Goal: Entertainment & Leisure: Consume media (video, audio)

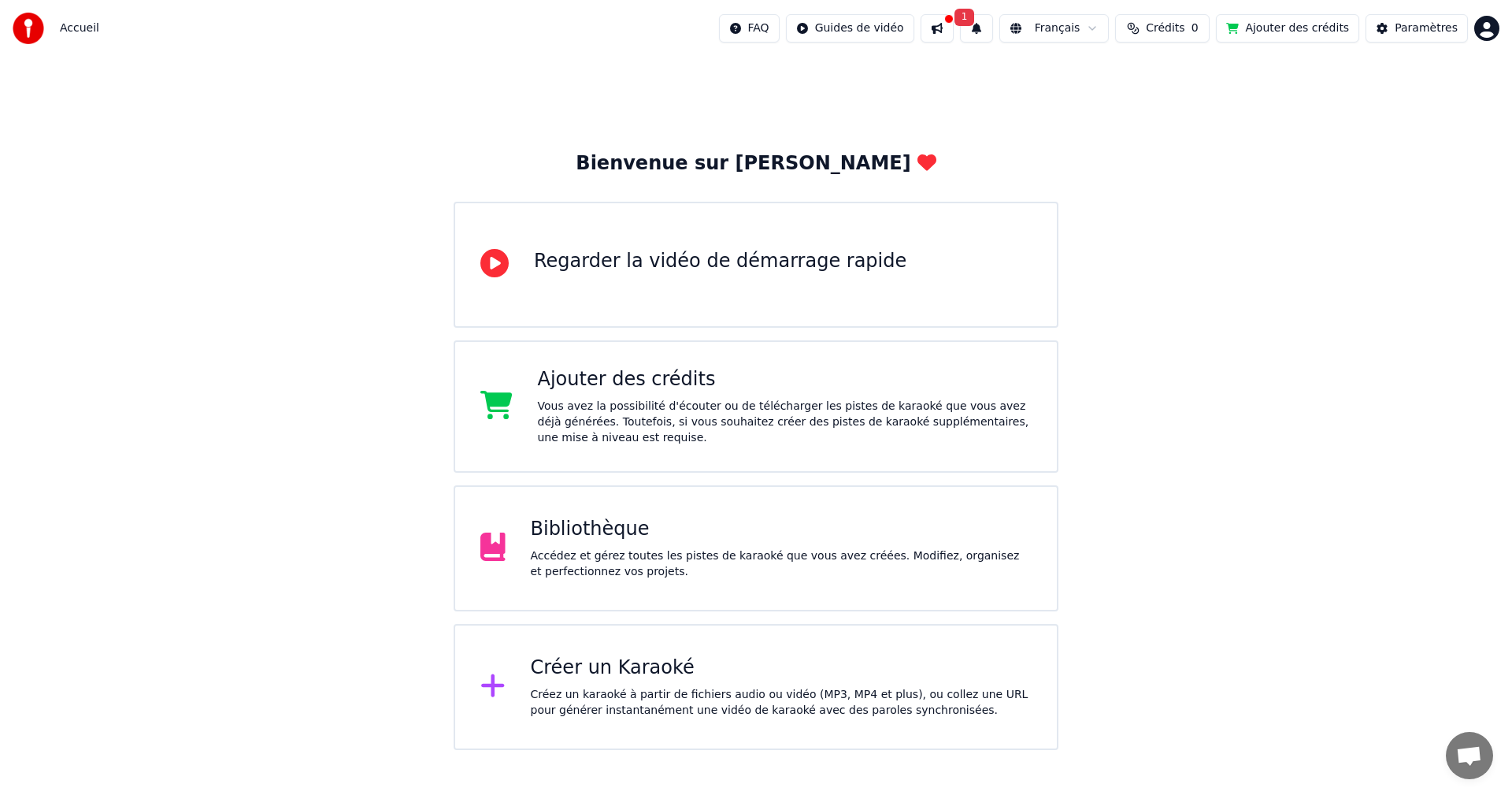
click at [598, 529] on div "Bibliothèque" at bounding box center [781, 529] width 502 height 26
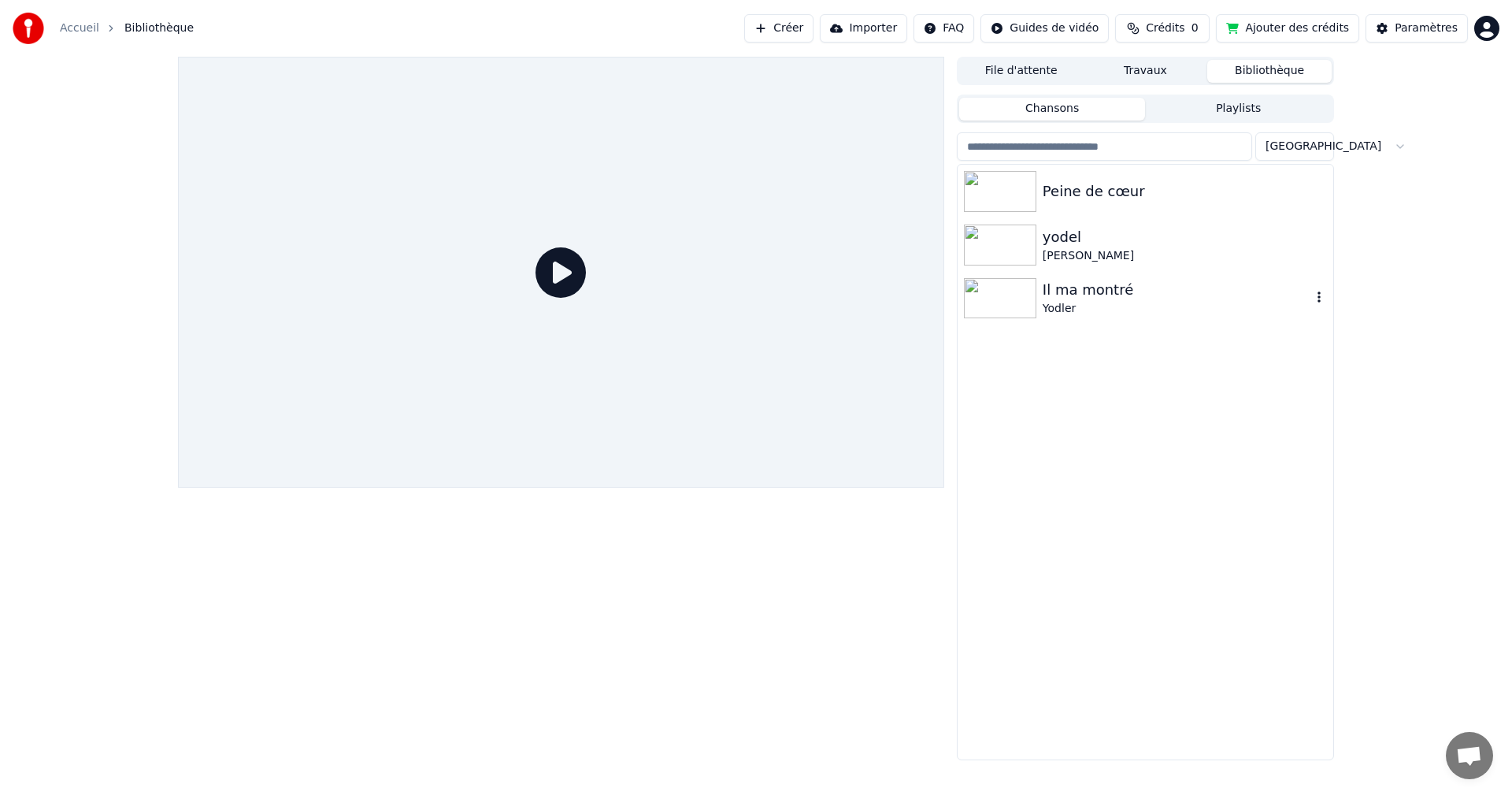
click at [988, 310] on img at bounding box center [1000, 298] width 73 height 41
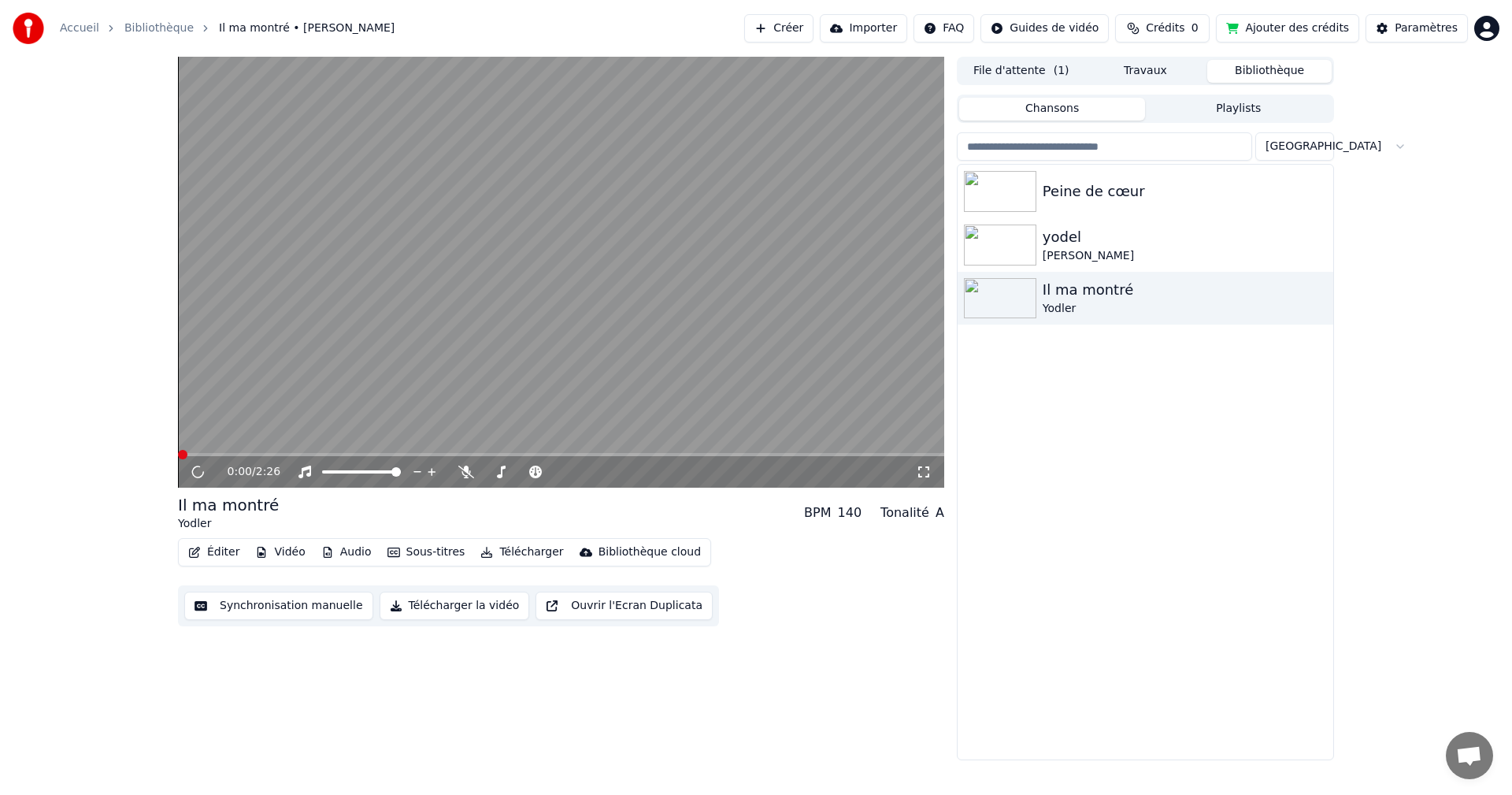
click at [926, 473] on icon at bounding box center [924, 472] width 16 height 13
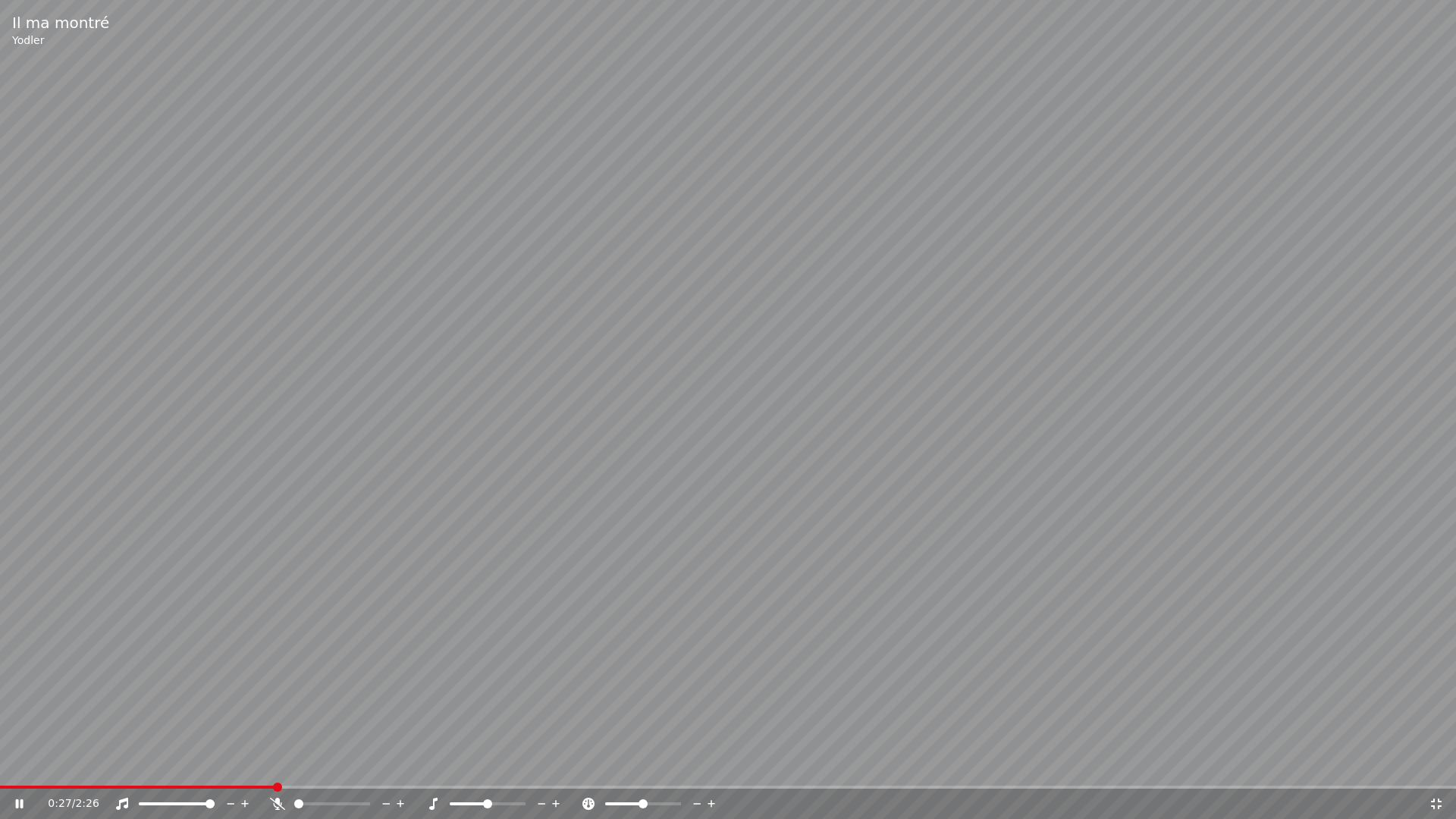
click at [400, 764] on icon at bounding box center [400, 804] width 8 height 8
click at [401, 764] on icon at bounding box center [400, 804] width 15 height 15
drag, startPoint x: 401, startPoint y: 803, endPoint x: 390, endPoint y: 807, distance: 11.7
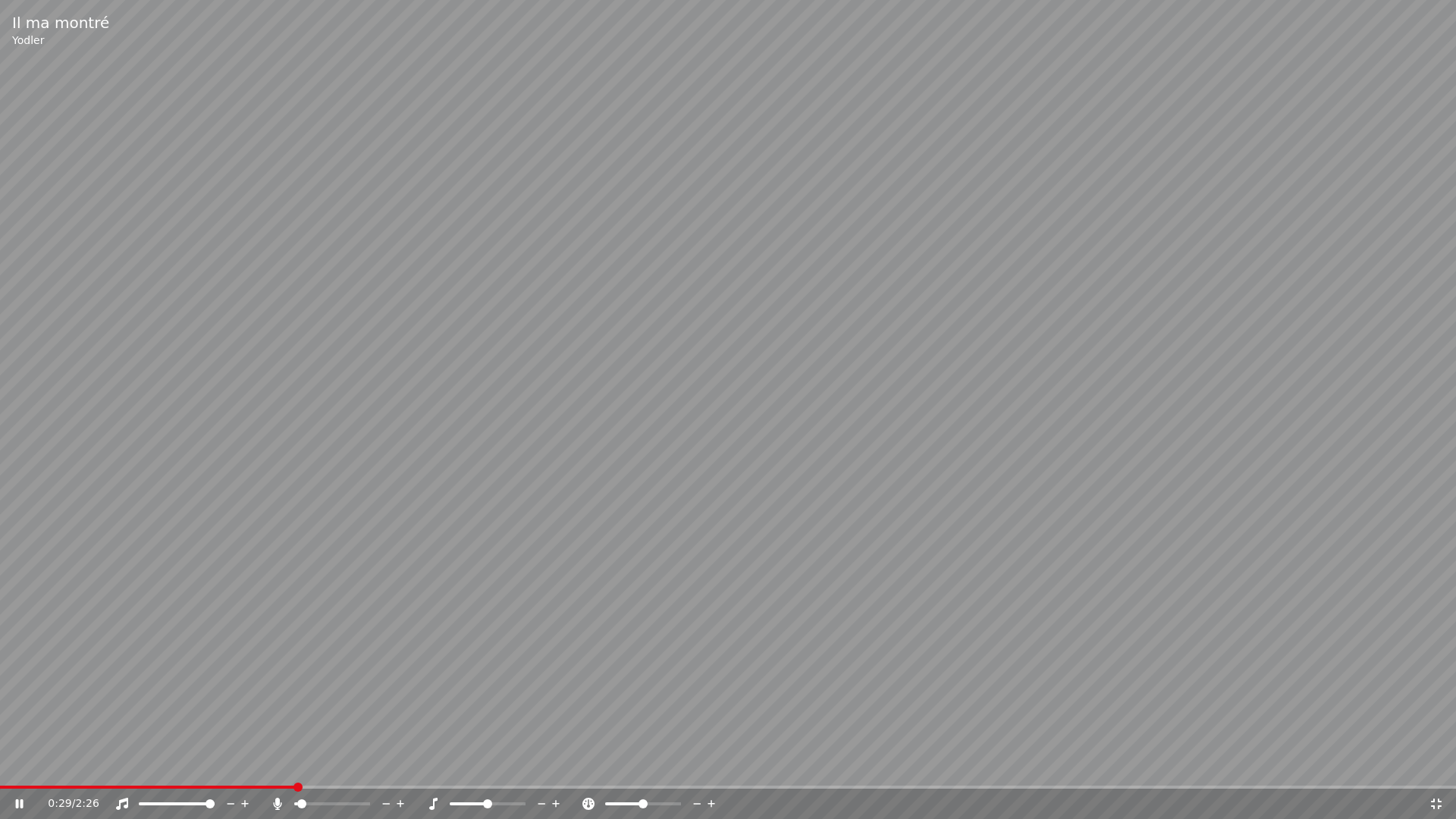
click at [390, 764] on div at bounding box center [346, 804] width 122 height 15
drag, startPoint x: 335, startPoint y: 784, endPoint x: 348, endPoint y: 784, distance: 13.0
click at [348, 764] on div "Il ma montré [PERSON_NAME] 0:34 / 2:26" at bounding box center [728, 410] width 1456 height 819
click at [0, 764] on span at bounding box center [5, 787] width 9 height 9
click at [21, 764] on icon at bounding box center [30, 804] width 35 height 12
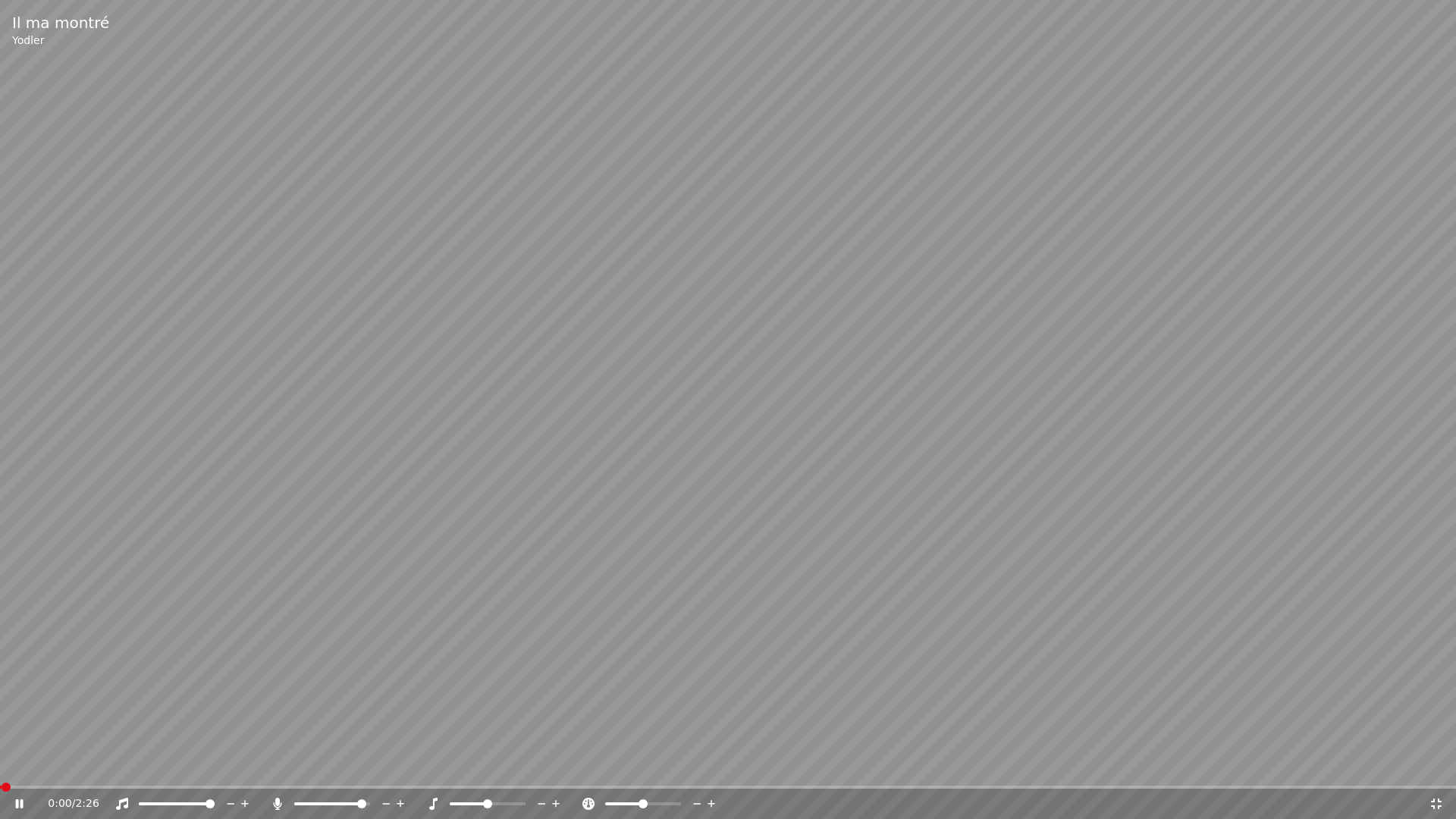
click at [46, 764] on div "0:00 / 2:26" at bounding box center [728, 803] width 1456 height 30
click at [51, 764] on span at bounding box center [728, 787] width 1456 height 3
click at [716, 764] on icon at bounding box center [711, 804] width 15 height 15
click at [715, 764] on icon at bounding box center [711, 804] width 15 height 15
drag, startPoint x: 705, startPoint y: 799, endPoint x: 712, endPoint y: 803, distance: 8.1
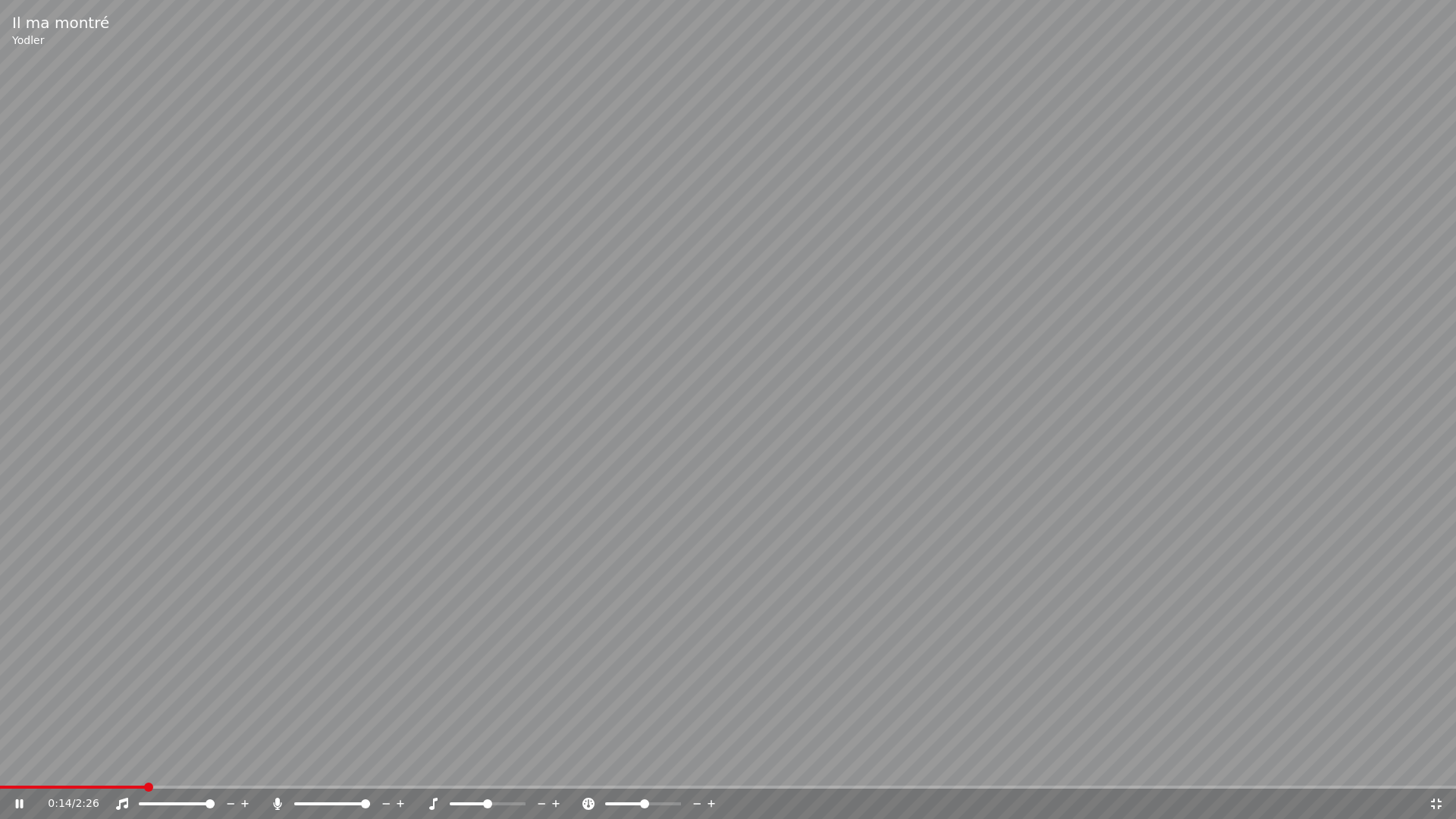
click at [709, 764] on icon at bounding box center [711, 804] width 15 height 15
click at [712, 764] on icon at bounding box center [711, 804] width 15 height 15
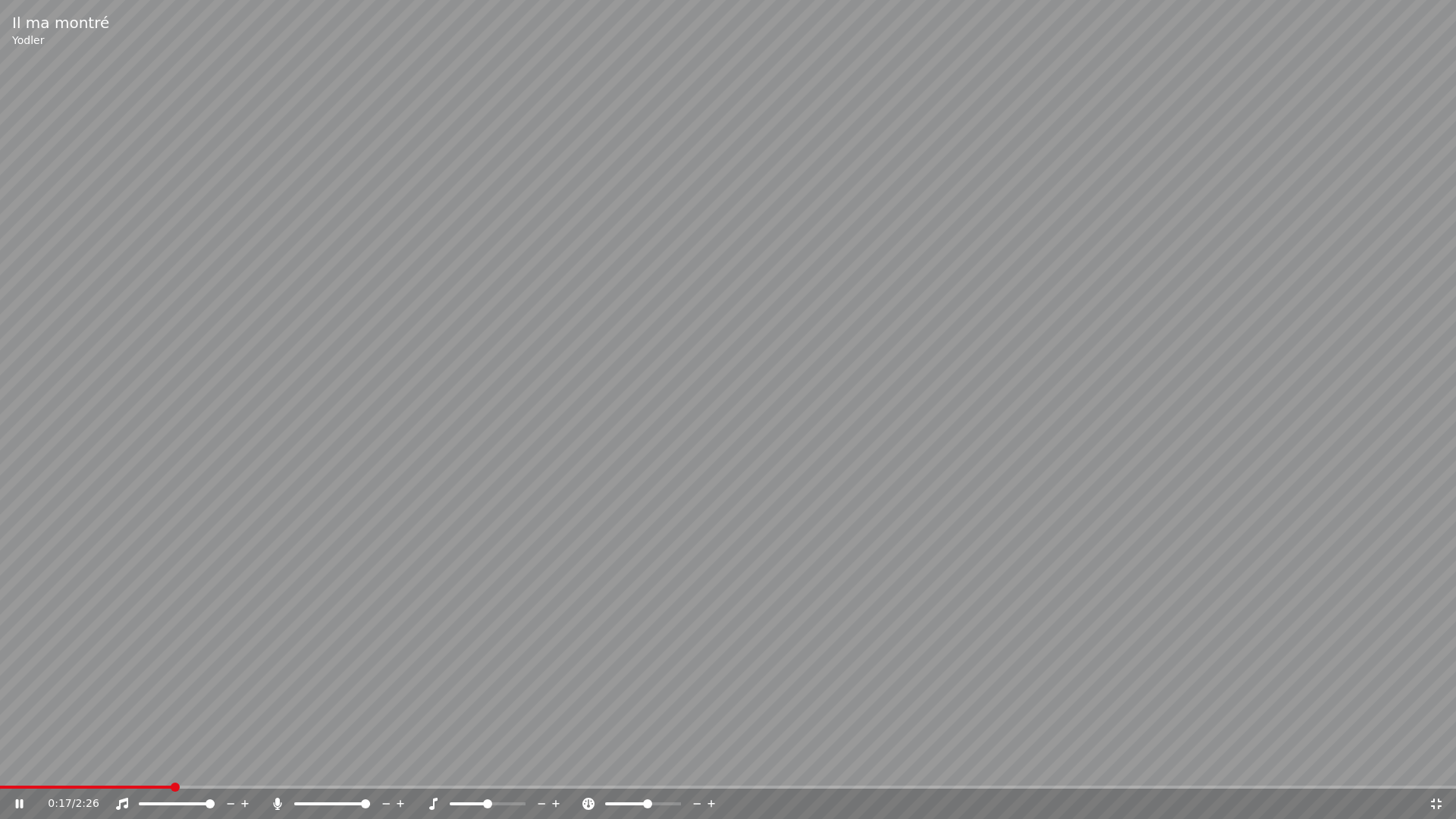
click at [712, 764] on icon at bounding box center [711, 804] width 15 height 15
click at [638, 764] on span at bounding box center [639, 804] width 9 height 9
click at [642, 764] on span at bounding box center [642, 804] width 9 height 9
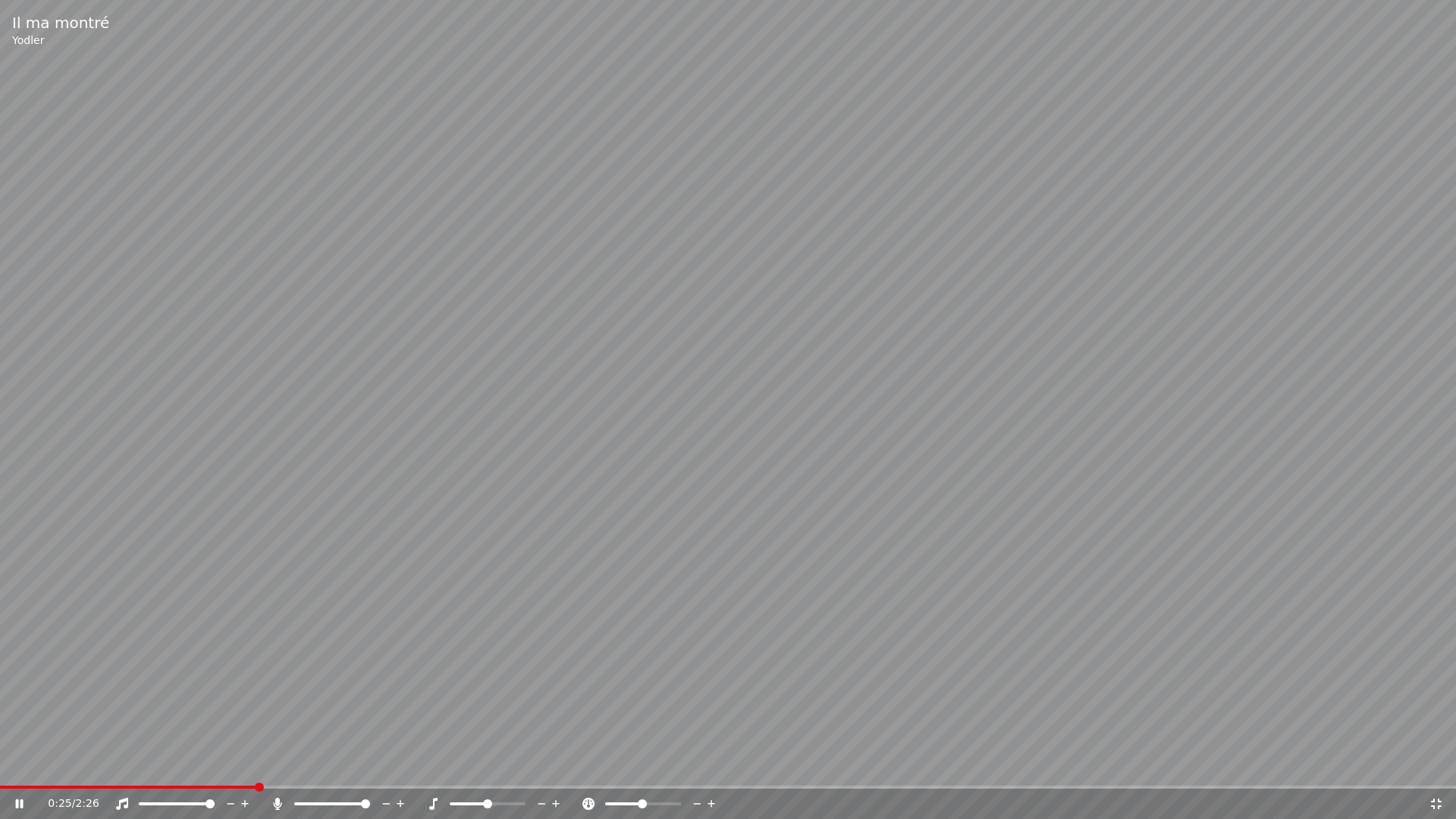
click at [563, 764] on div "0:25 / 2:26" at bounding box center [738, 804] width 1381 height 15
click at [557, 764] on icon at bounding box center [556, 804] width 15 height 15
click at [284, 764] on video at bounding box center [728, 410] width 1456 height 819
click at [29, 764] on span at bounding box center [34, 787] width 9 height 9
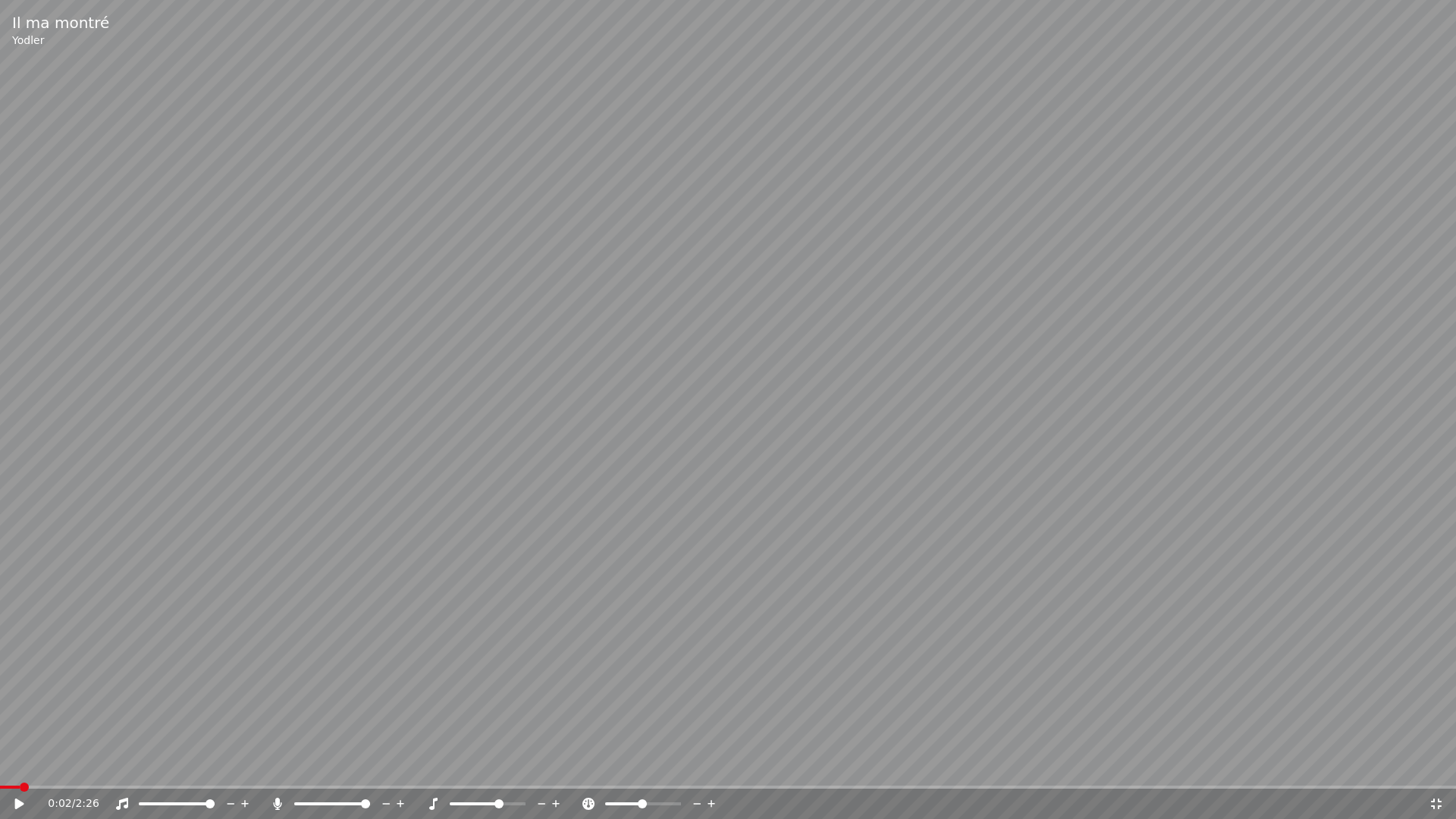
drag, startPoint x: 22, startPoint y: 778, endPoint x: 22, endPoint y: 787, distance: 9.0
click at [22, 764] on div "Il ma montré [PERSON_NAME] 0:02 / 2:26" at bounding box center [728, 410] width 1456 height 819
click at [0, 764] on span at bounding box center [5, 787] width 9 height 9
click at [294, 764] on span at bounding box center [299, 804] width 9 height 9
click at [542, 764] on icon at bounding box center [542, 804] width 15 height 15
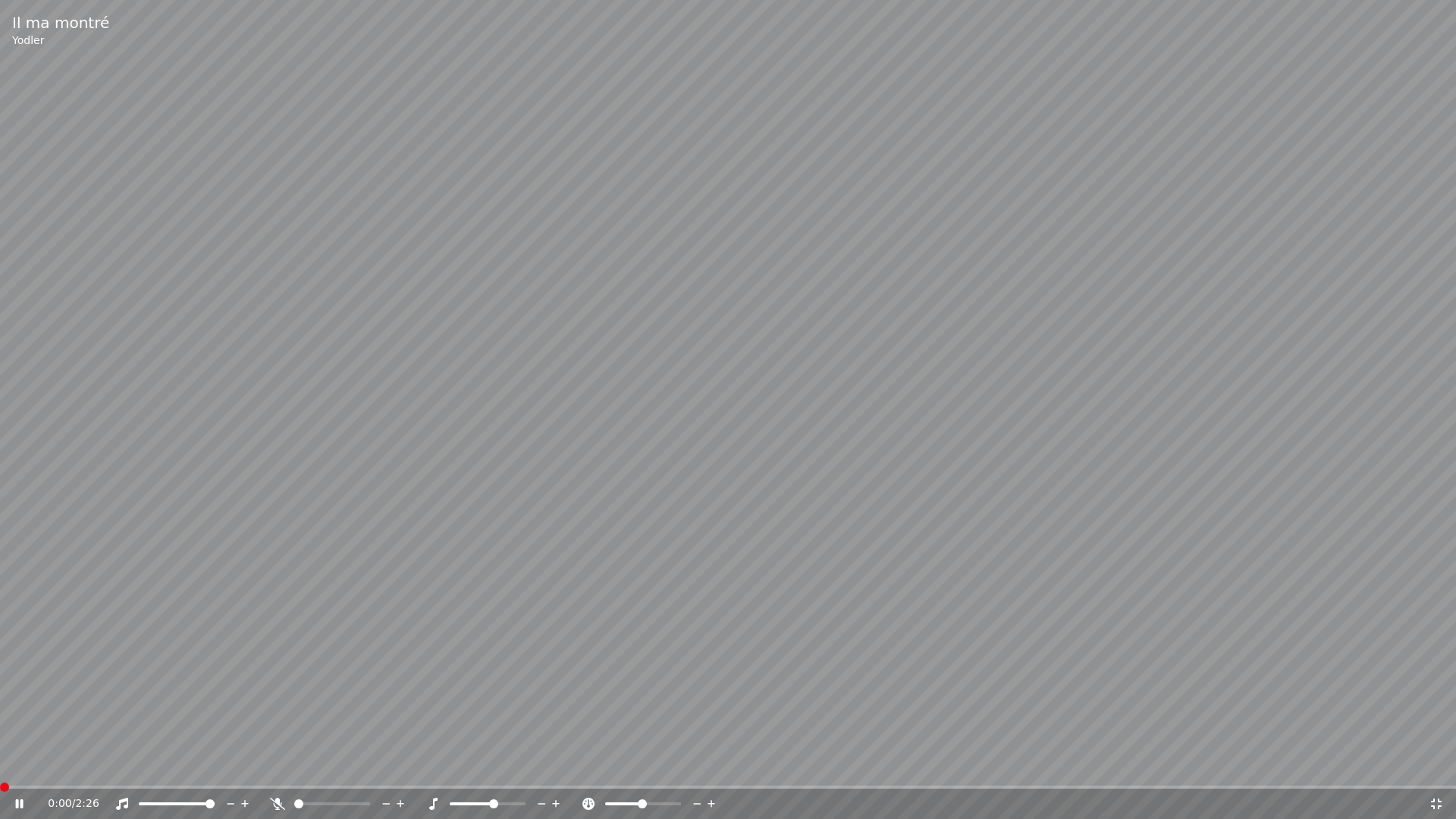
click at [0, 764] on span at bounding box center [5, 787] width 9 height 9
click at [23, 764] on icon at bounding box center [20, 804] width 8 height 9
click at [0, 764] on span at bounding box center [5, 787] width 9 height 9
click at [847, 562] on video at bounding box center [728, 410] width 1456 height 819
click at [692, 764] on icon at bounding box center [697, 804] width 15 height 15
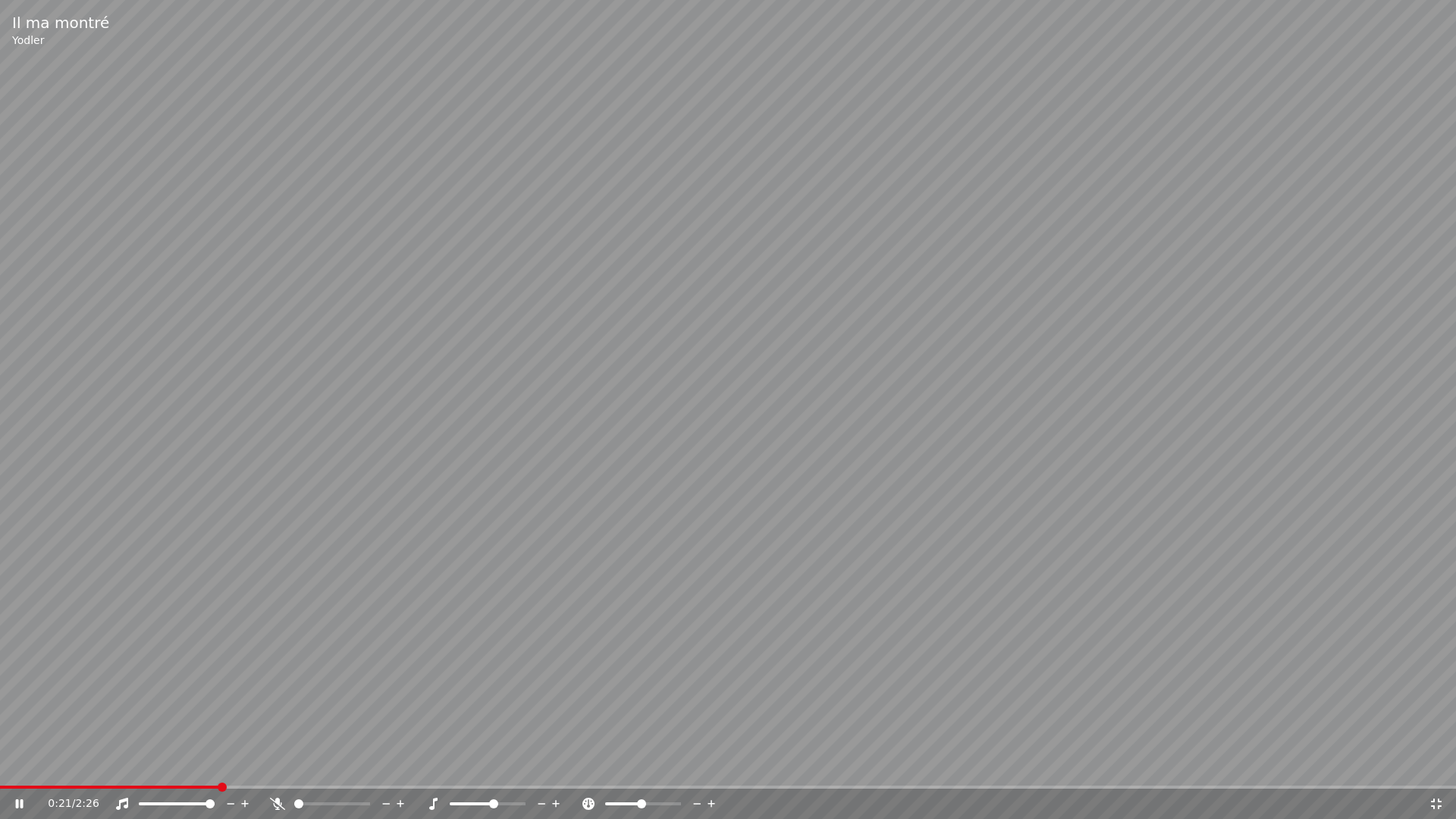
click at [698, 764] on icon at bounding box center [697, 804] width 15 height 15
click at [1381, 721] on video at bounding box center [728, 410] width 1456 height 819
click at [1437, 764] on icon at bounding box center [1436, 804] width 15 height 12
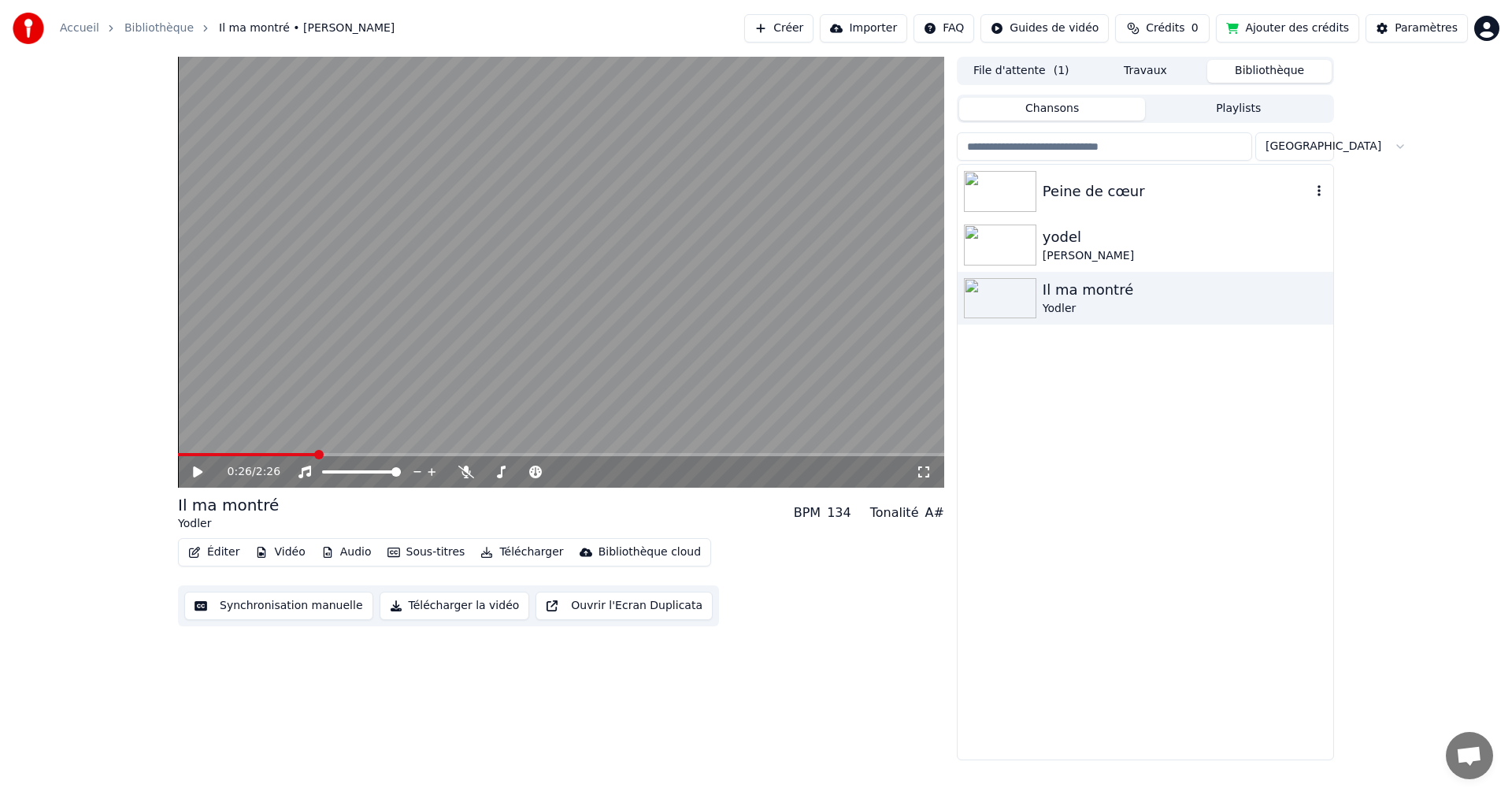
click at [1045, 174] on div "Peine de cœur" at bounding box center [1145, 191] width 376 height 53
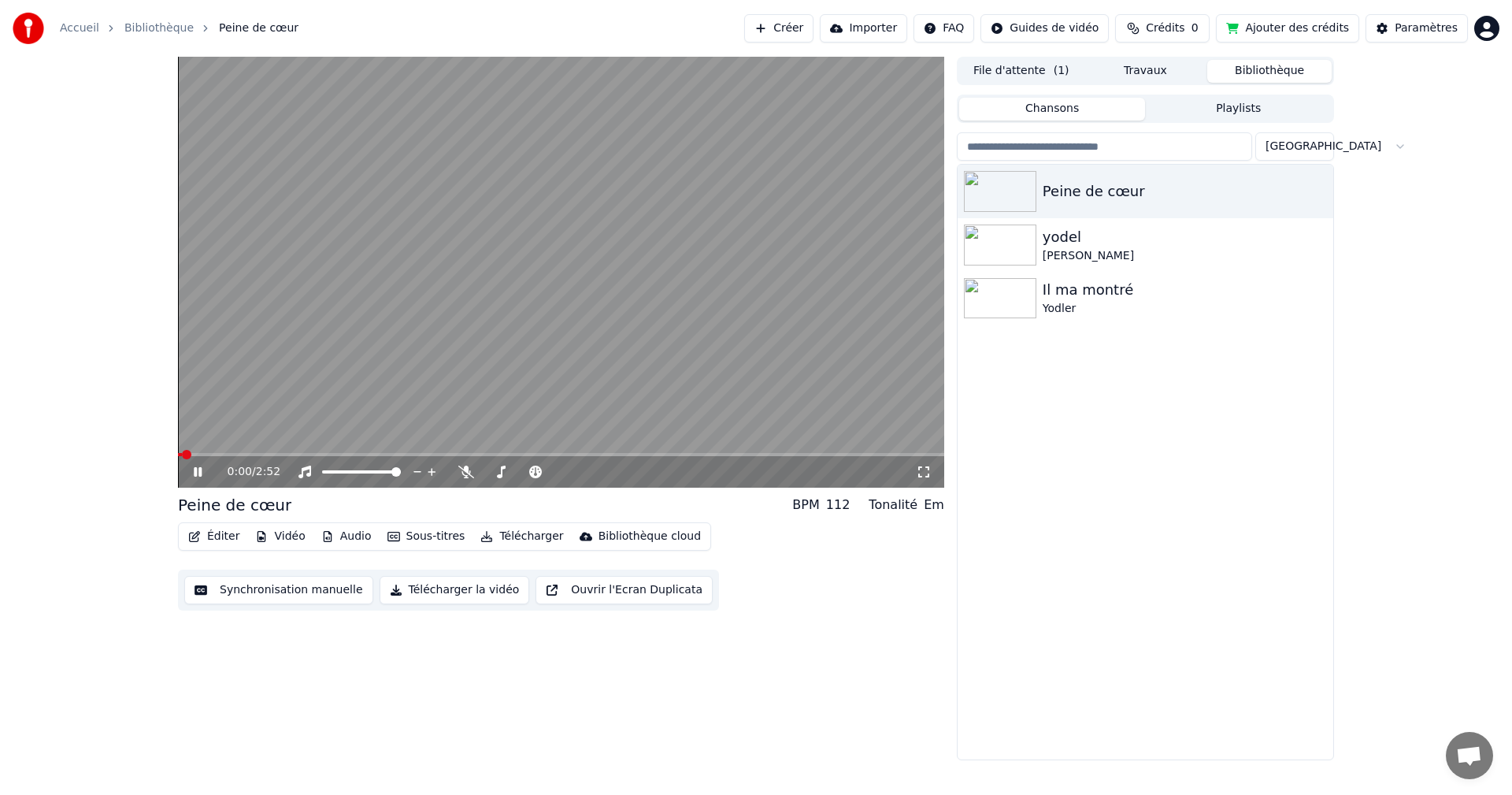
click at [1038, 77] on button "File d'attente ( 1 )" at bounding box center [1021, 71] width 124 height 23
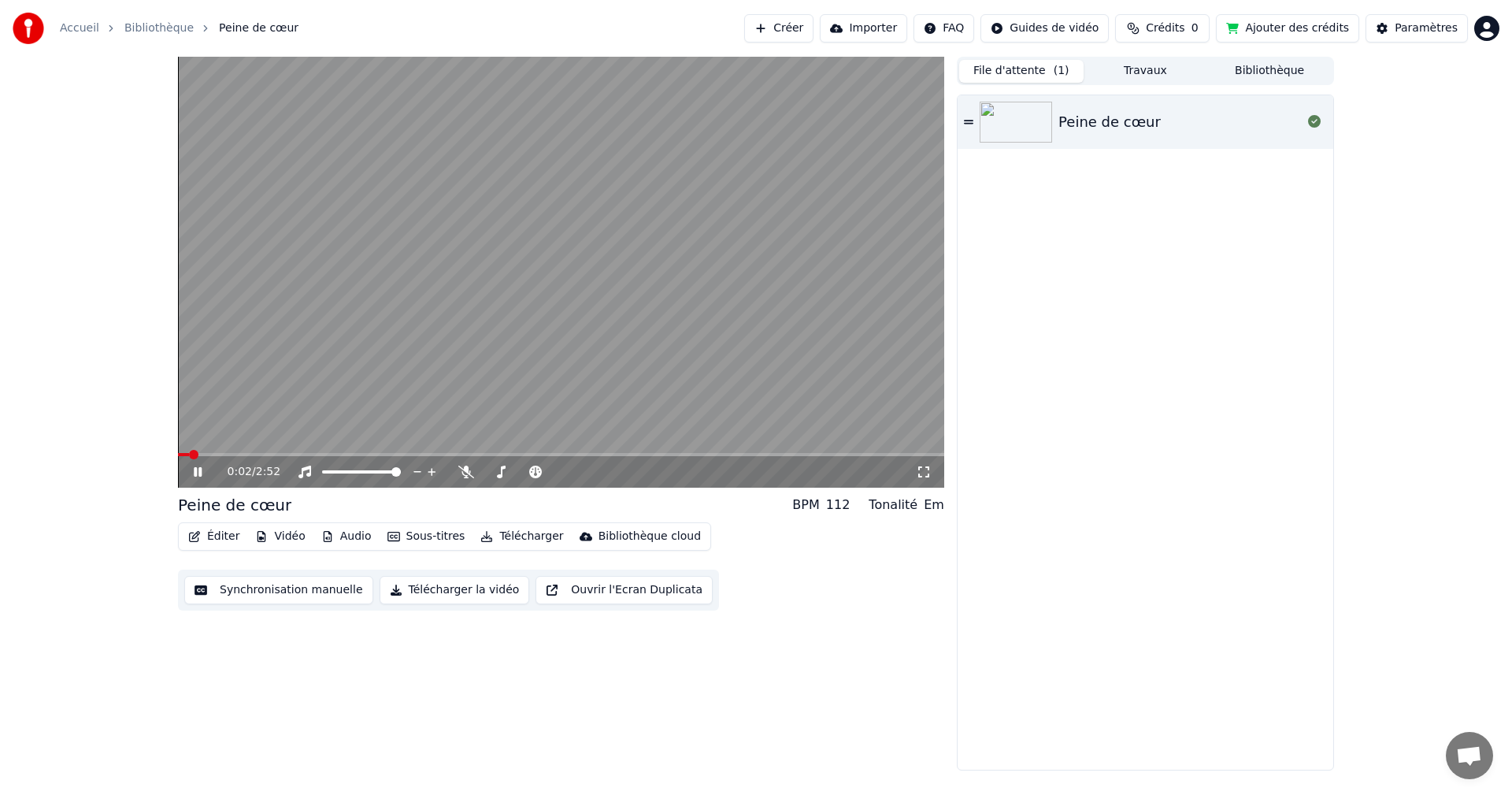
click at [1123, 65] on button "Travaux" at bounding box center [1146, 71] width 124 height 23
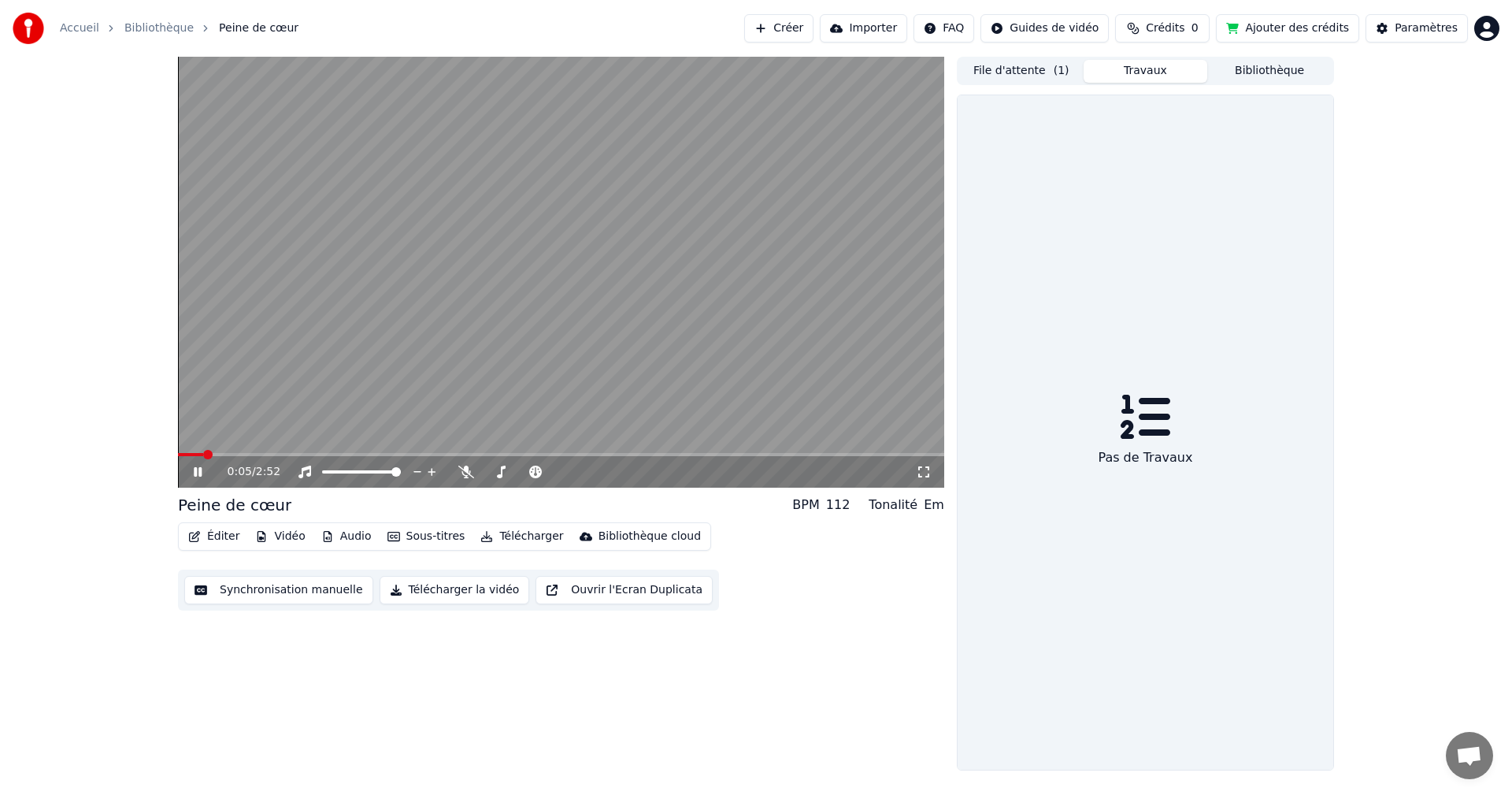
click at [928, 467] on icon at bounding box center [924, 472] width 11 height 11
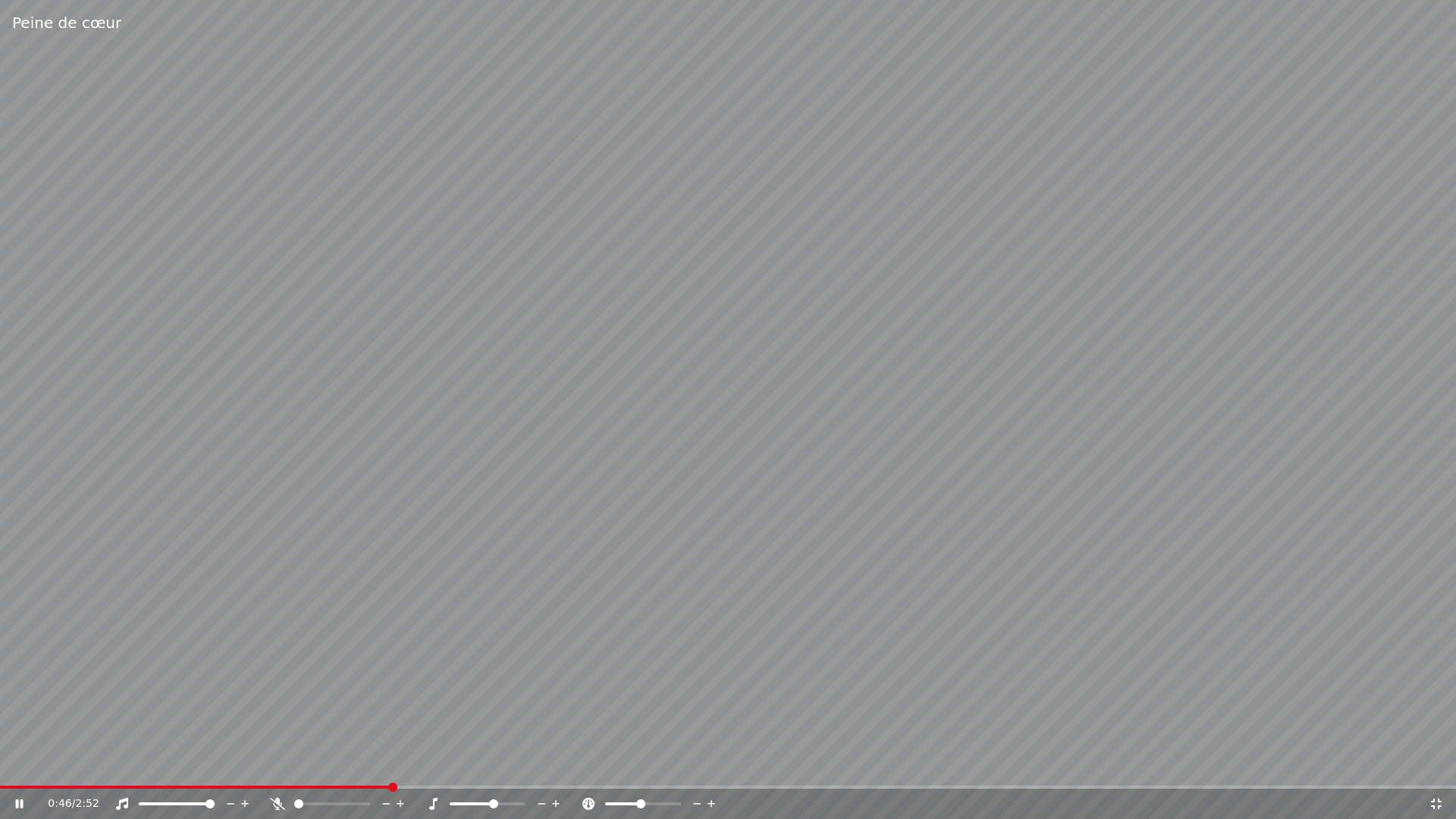
click at [558, 764] on icon at bounding box center [556, 804] width 15 height 15
click at [1434, 764] on icon at bounding box center [1436, 804] width 11 height 11
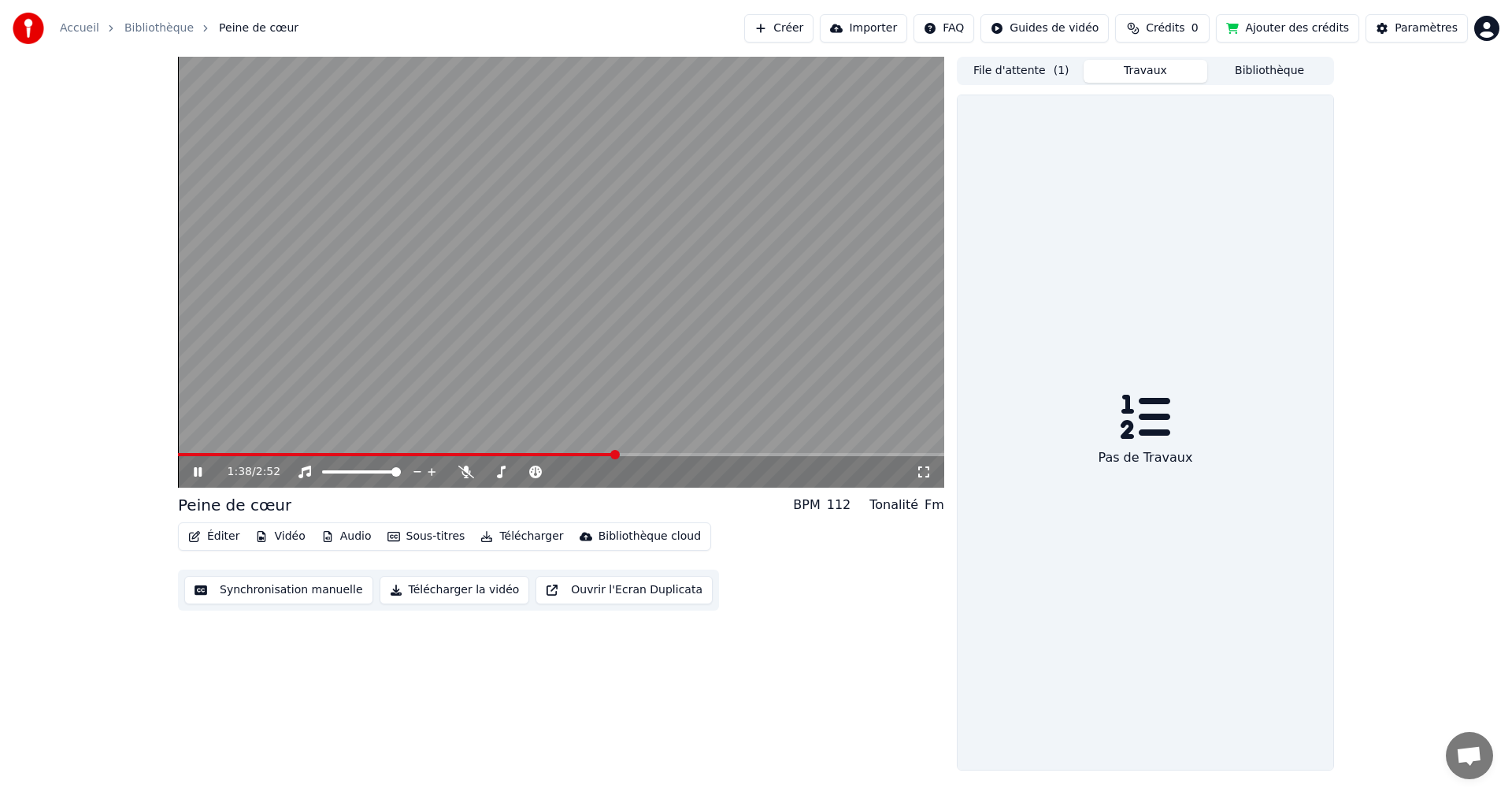
drag, startPoint x: 1229, startPoint y: 77, endPoint x: 1236, endPoint y: 67, distance: 12.2
click at [1230, 77] on button "Bibliothèque" at bounding box center [1269, 71] width 124 height 23
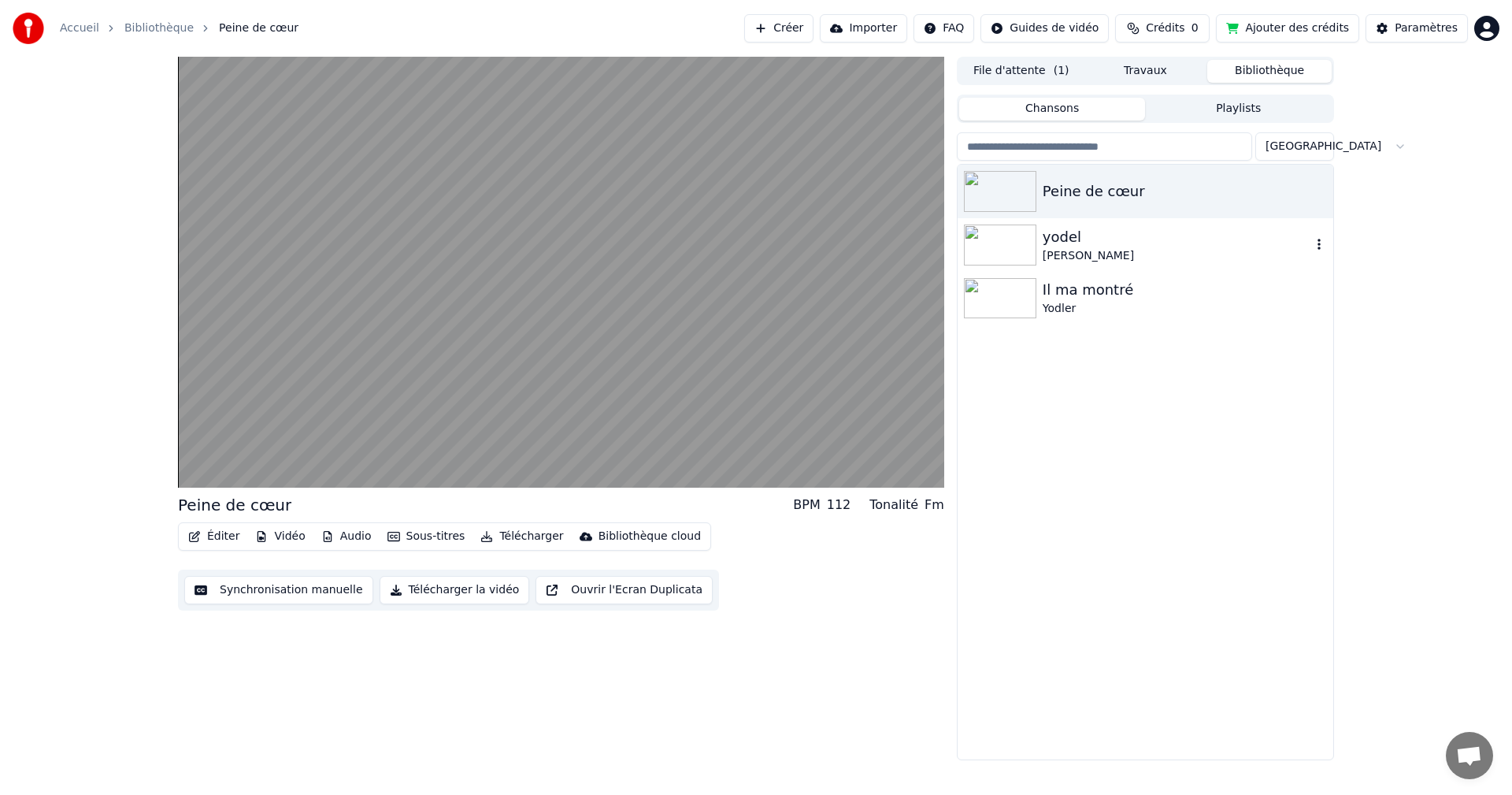
drag, startPoint x: 1001, startPoint y: 241, endPoint x: 981, endPoint y: 233, distance: 21.5
click at [1001, 240] on img at bounding box center [1000, 244] width 73 height 41
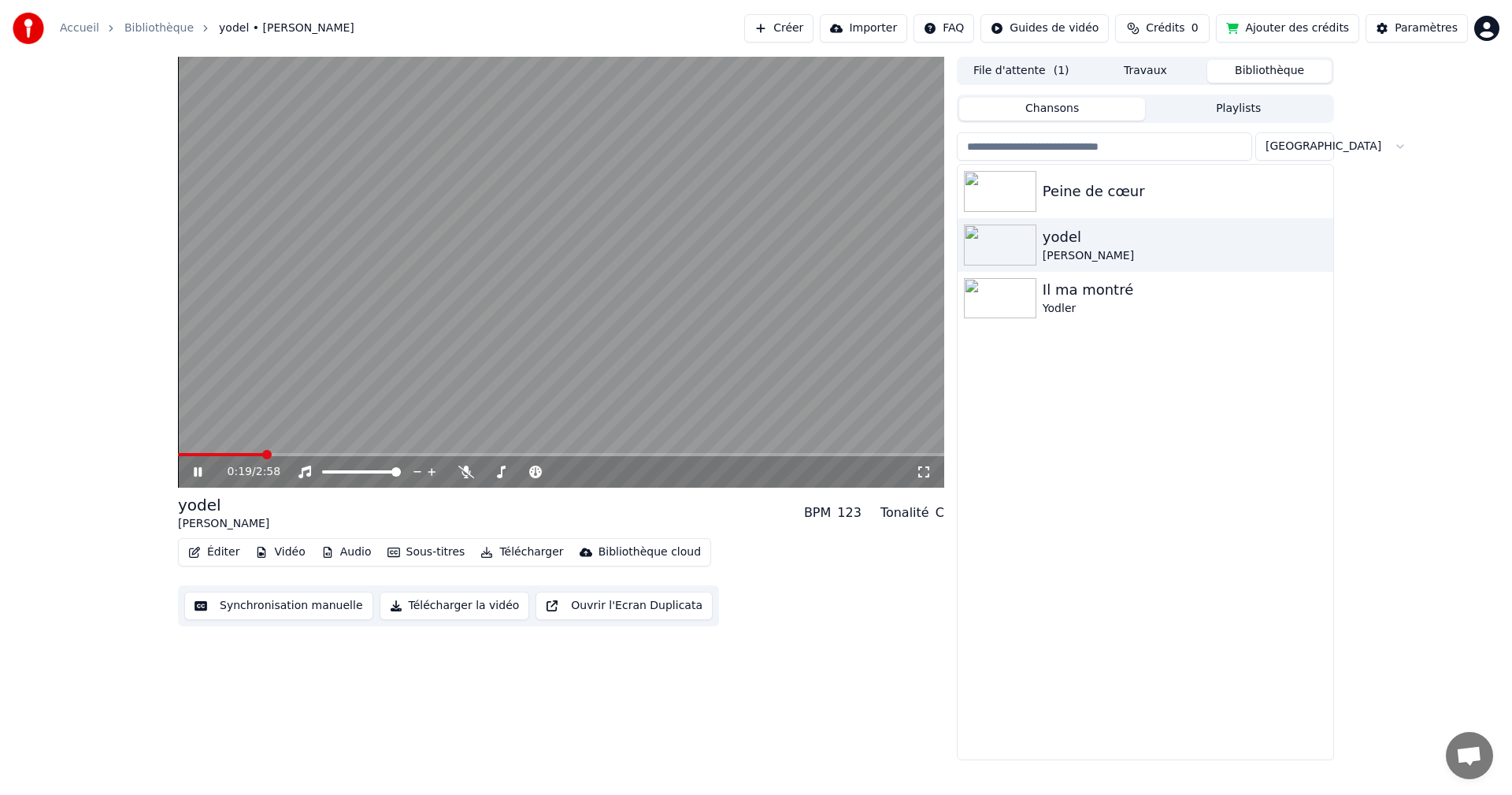
click at [195, 473] on icon at bounding box center [198, 472] width 8 height 10
click at [615, 470] on icon at bounding box center [614, 472] width 15 height 16
click at [597, 473] on span at bounding box center [596, 472] width 10 height 10
click at [509, 257] on video at bounding box center [561, 272] width 766 height 431
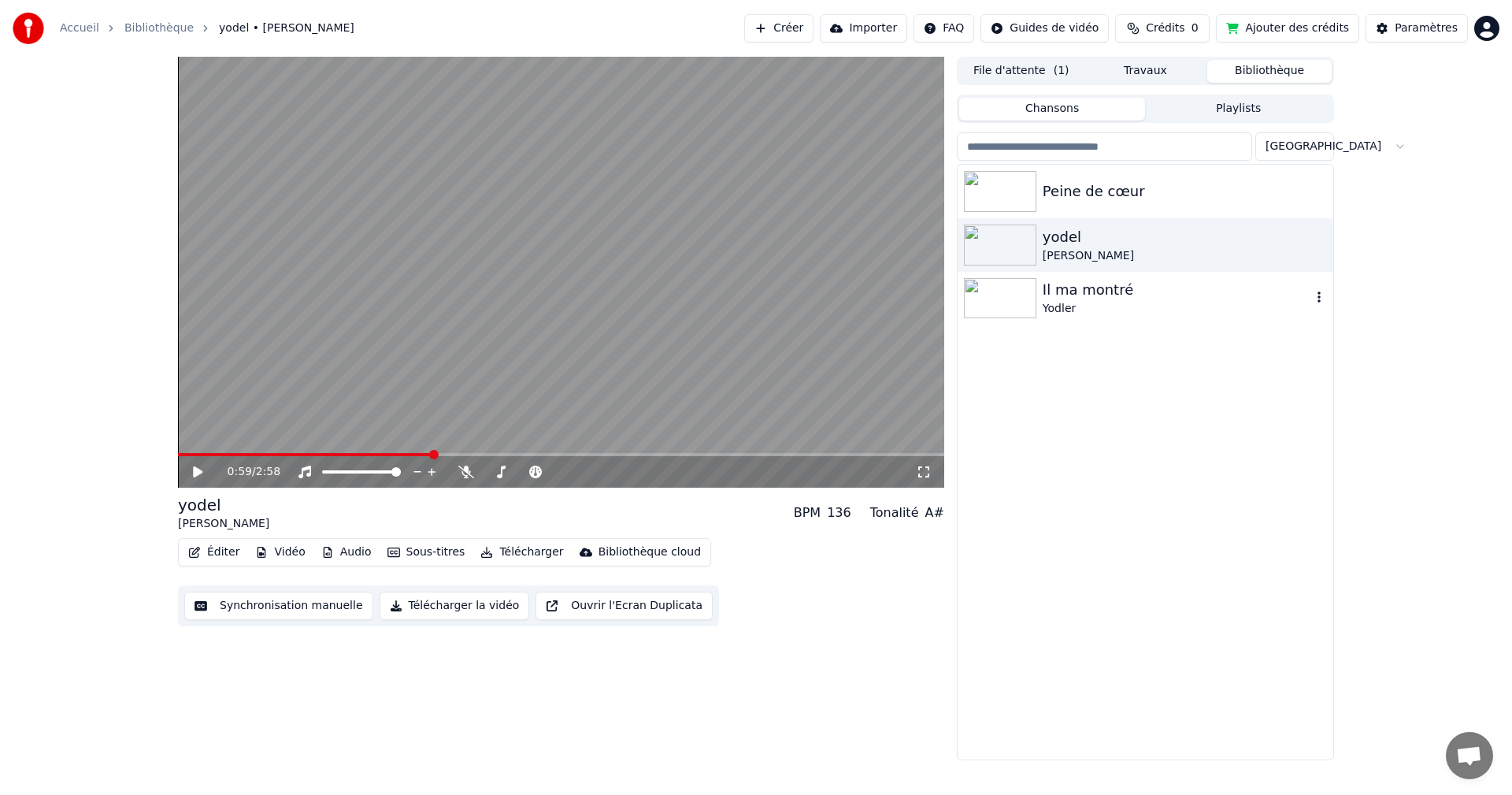
click at [993, 302] on img at bounding box center [1000, 298] width 73 height 41
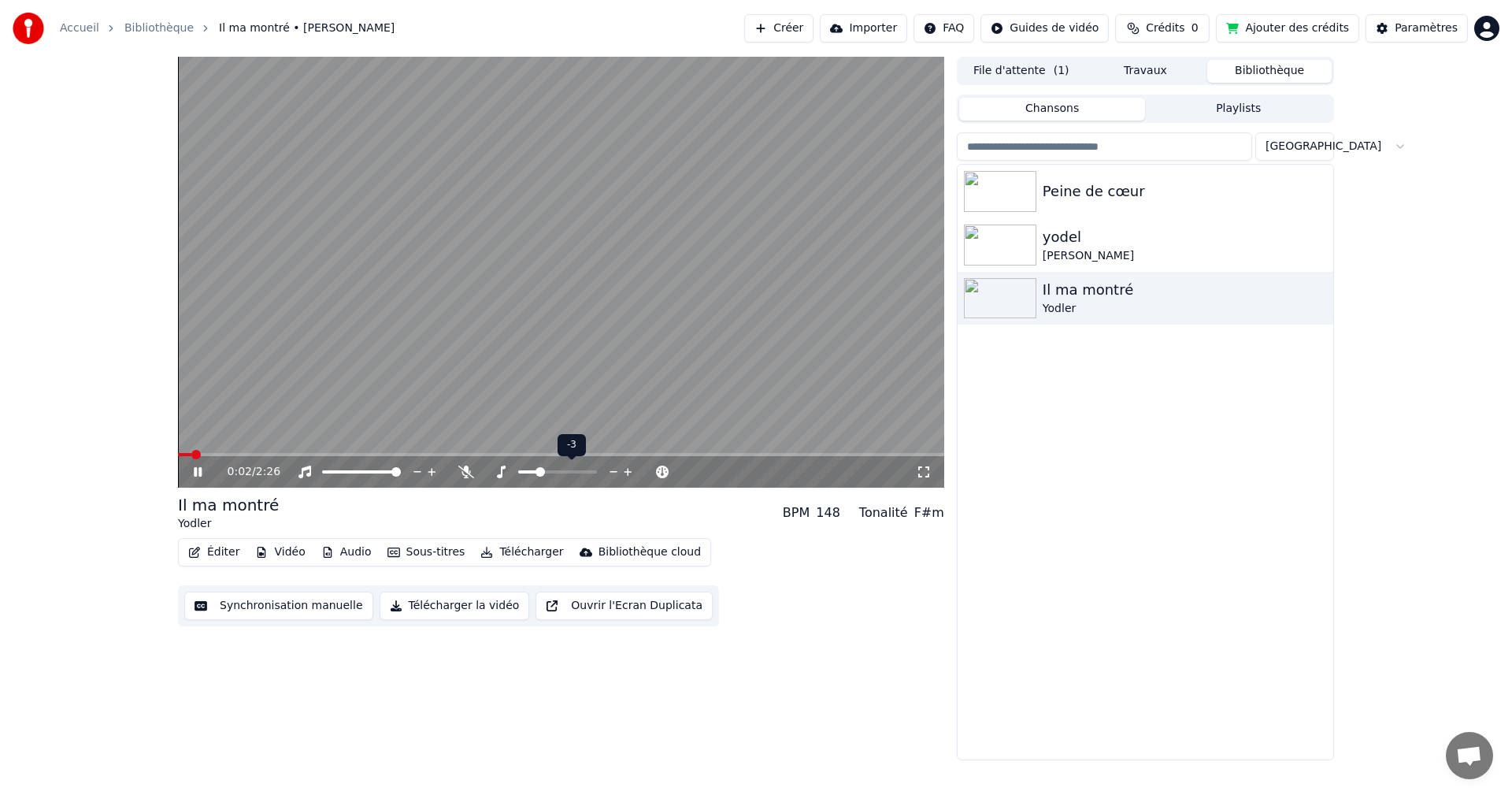
click at [535, 467] on span at bounding box center [540, 472] width 10 height 10
click at [541, 475] on span at bounding box center [546, 472] width 10 height 10
click at [813, 40] on button "Créer" at bounding box center [779, 29] width 69 height 29
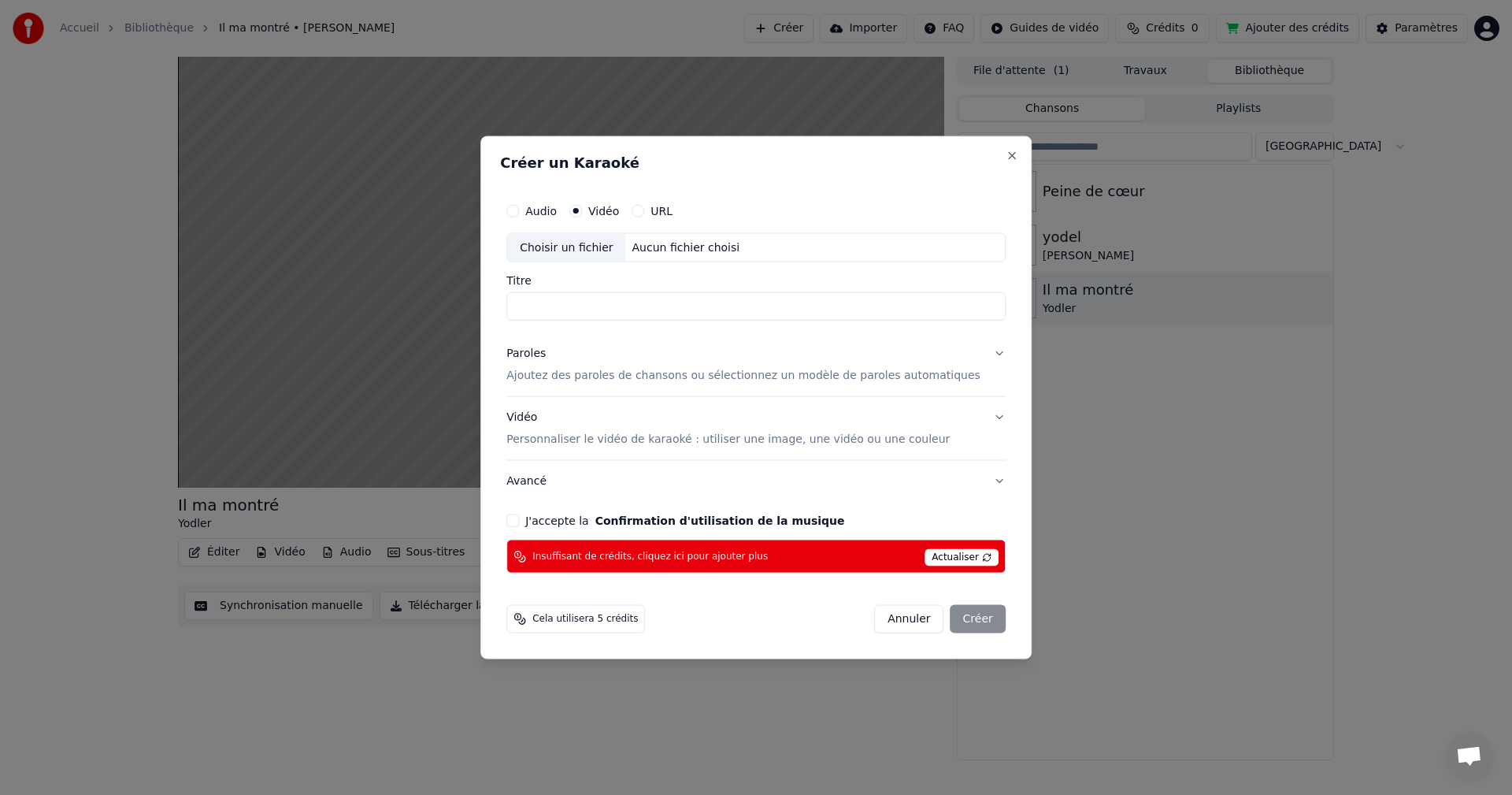
click at [932, 552] on span "Actualiser" at bounding box center [961, 558] width 74 height 18
click at [624, 557] on span "Insuffisant de crédits, cliquez ici pour ajouter plus" at bounding box center [649, 556] width 235 height 13
